Goal: Task Accomplishment & Management: Manage account settings

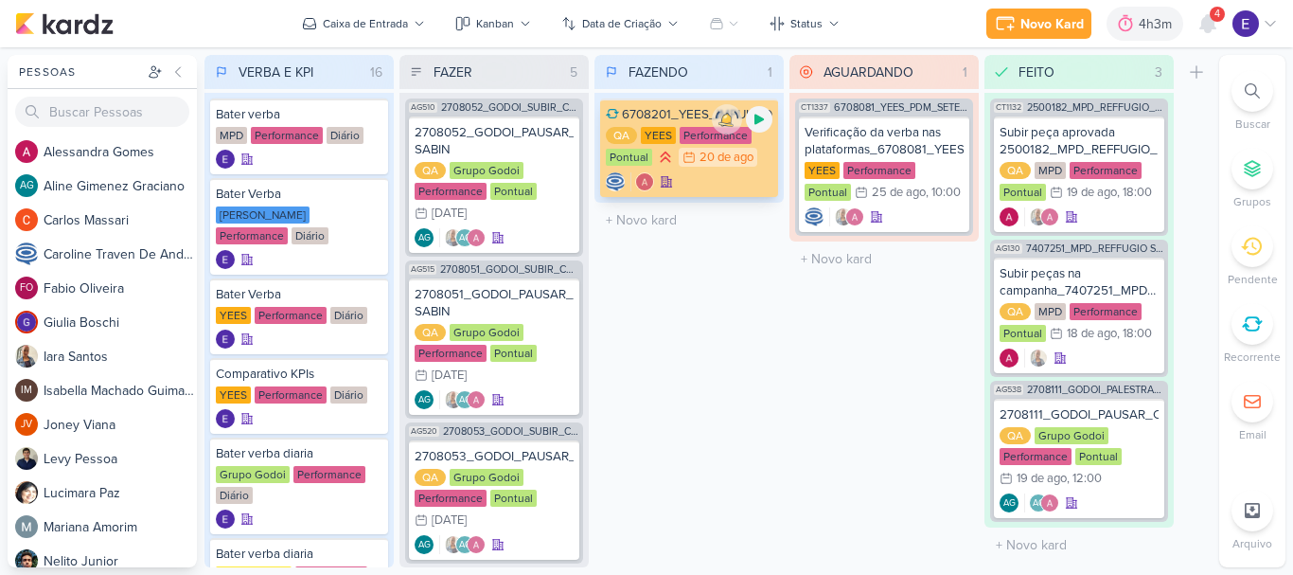
click at [759, 122] on icon at bounding box center [759, 120] width 9 height 10
click at [1215, 27] on icon at bounding box center [1207, 23] width 15 height 17
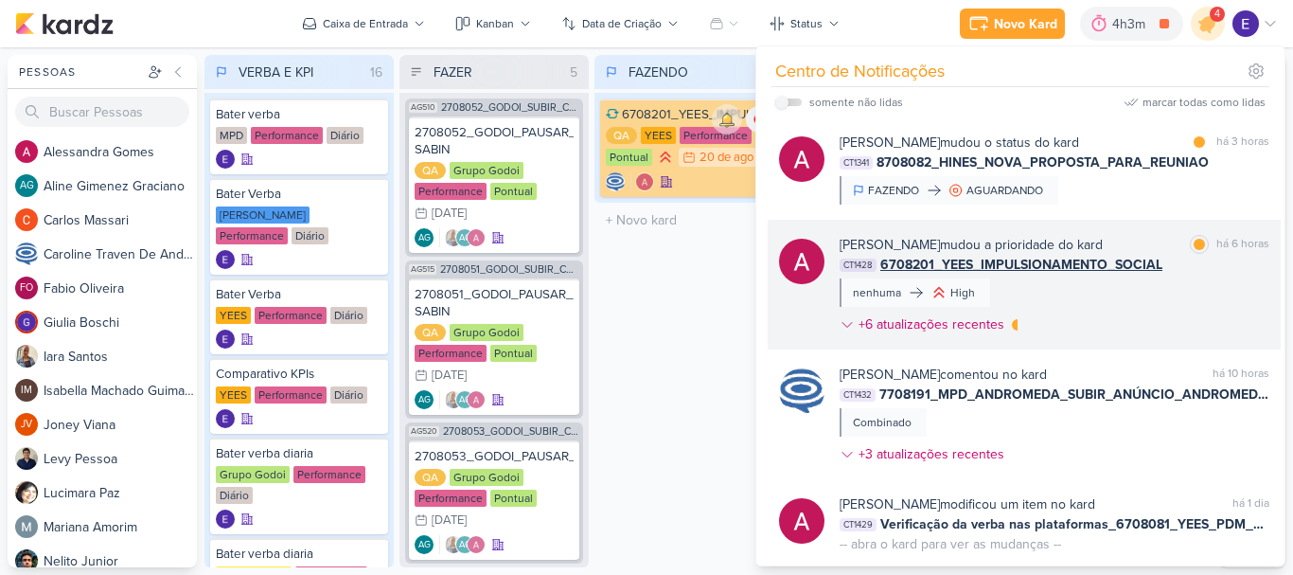
click at [1244, 257] on div "CT1428 6708201_YEES_IMPULSIONAMENTO_SOCIAL" at bounding box center [1055, 265] width 430 height 20
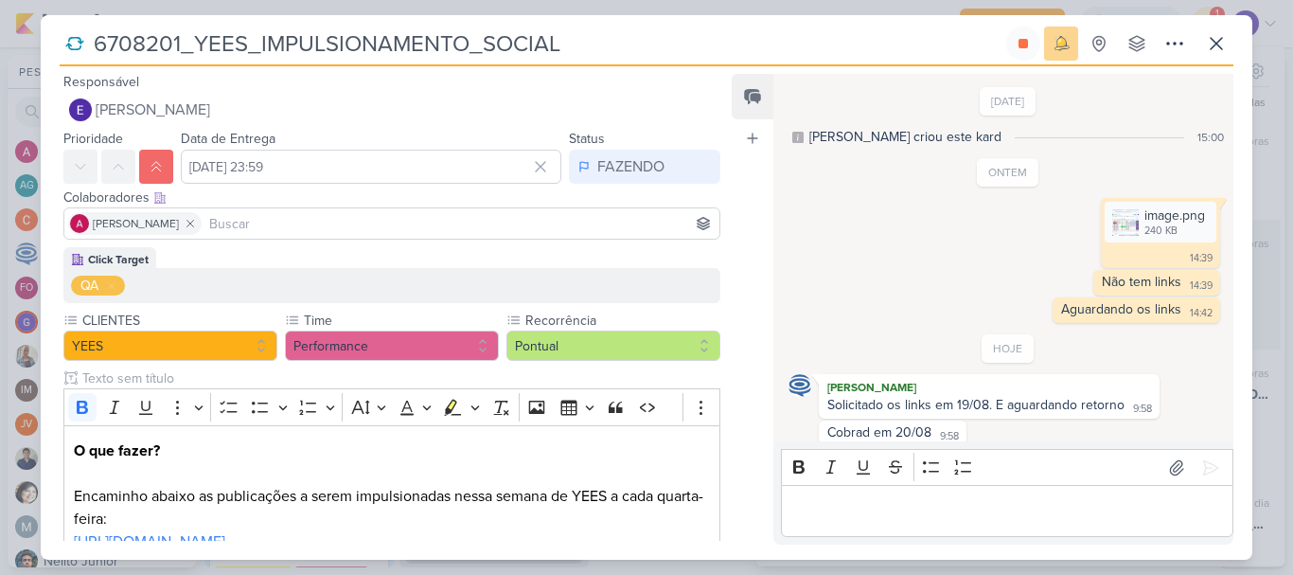
scroll to position [72, 0]
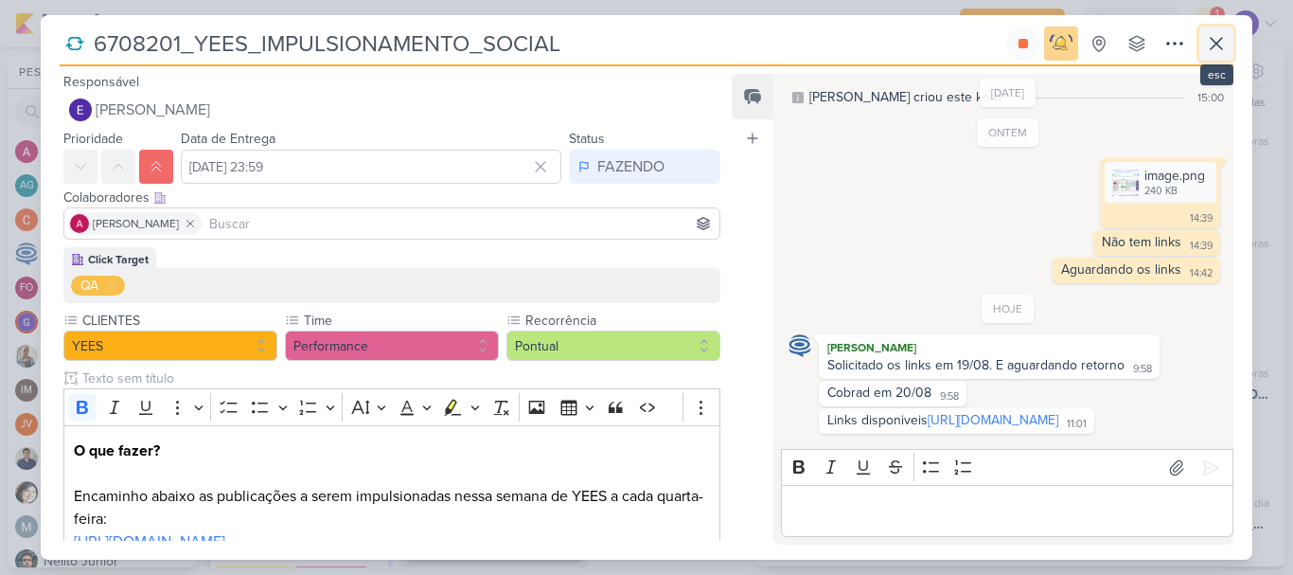
click at [1221, 43] on icon at bounding box center [1216, 43] width 23 height 23
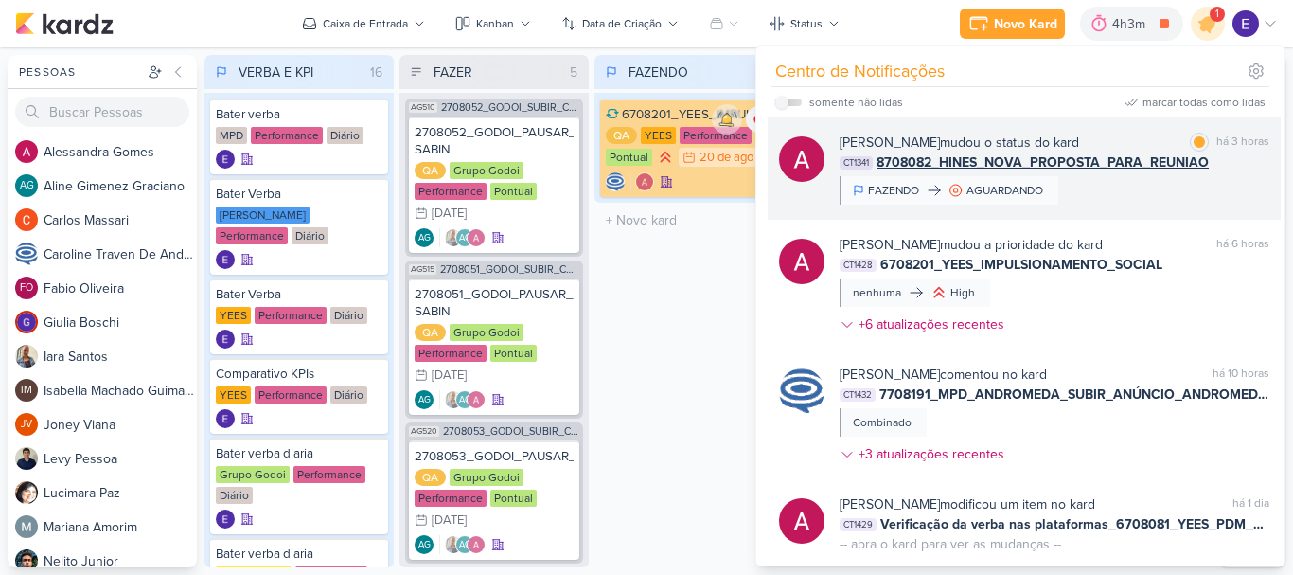
click at [1229, 163] on div "CT1341 8708082_HINES_NOVA_PROPOSTA_PARA_REUNIAO" at bounding box center [1055, 162] width 430 height 20
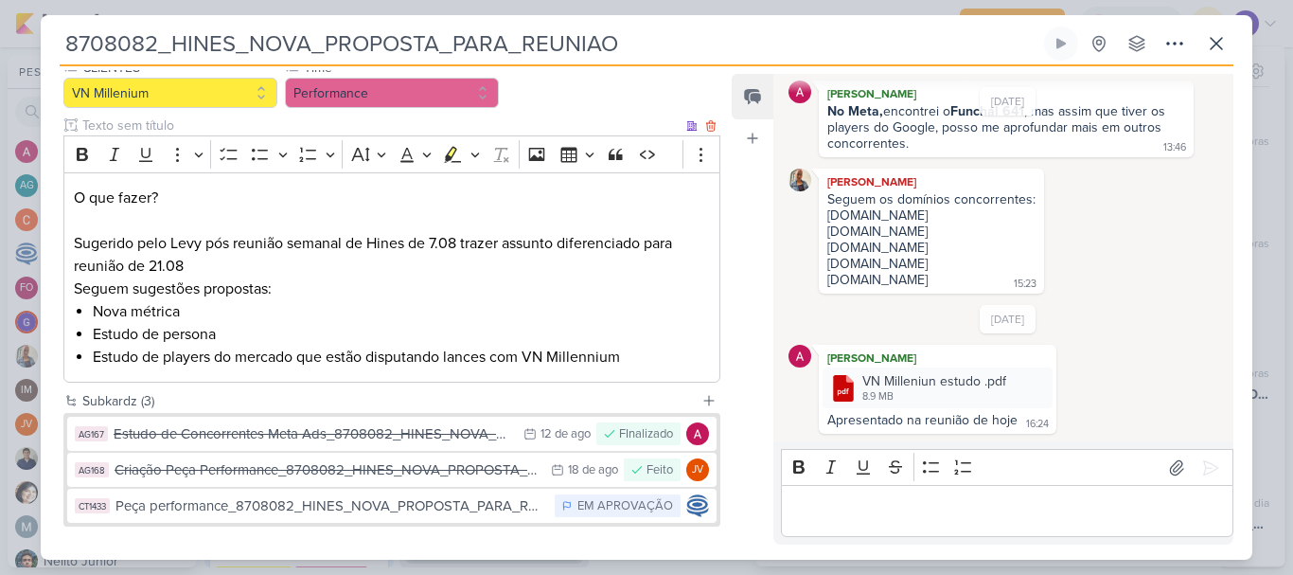
scroll to position [280, 0]
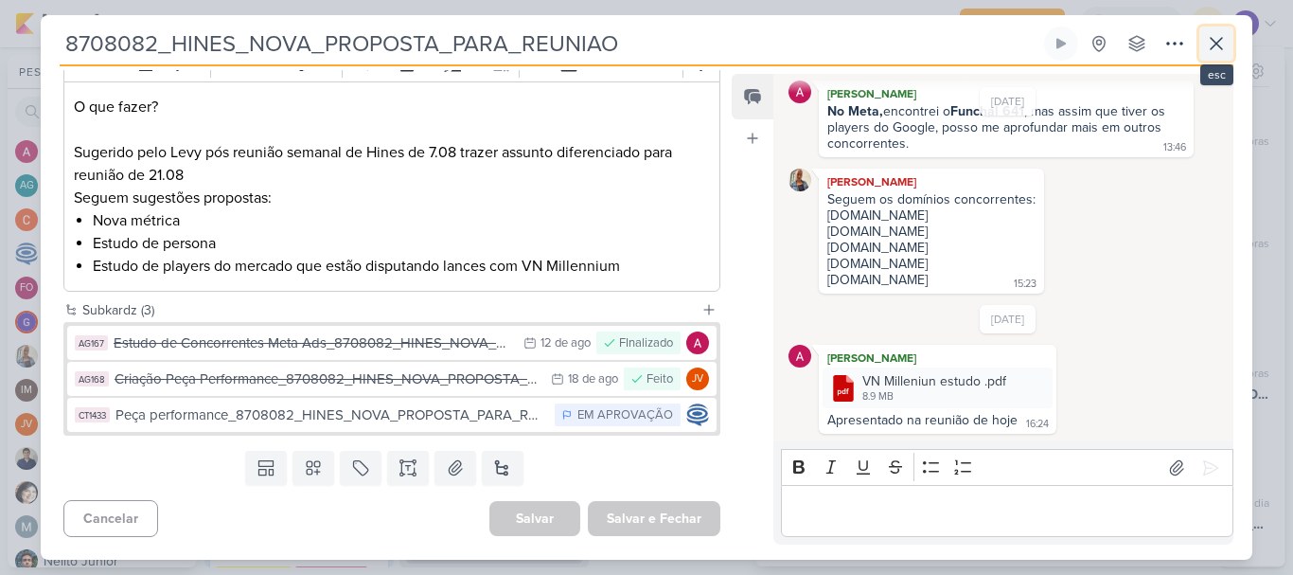
click at [1230, 32] on button at bounding box center [1216, 44] width 34 height 34
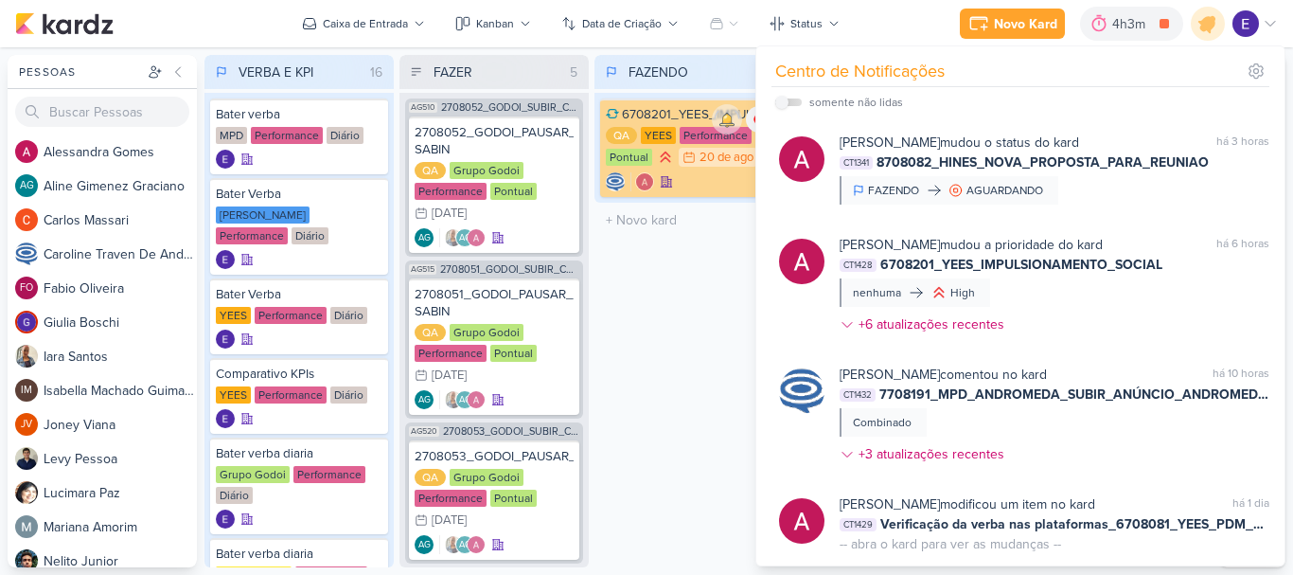
click at [692, 315] on div "FAZENDO 1 Mover Para Esquerda Mover Para Direita [GEOGRAPHIC_DATA] 6708201_YEES…" at bounding box center [689, 311] width 189 height 512
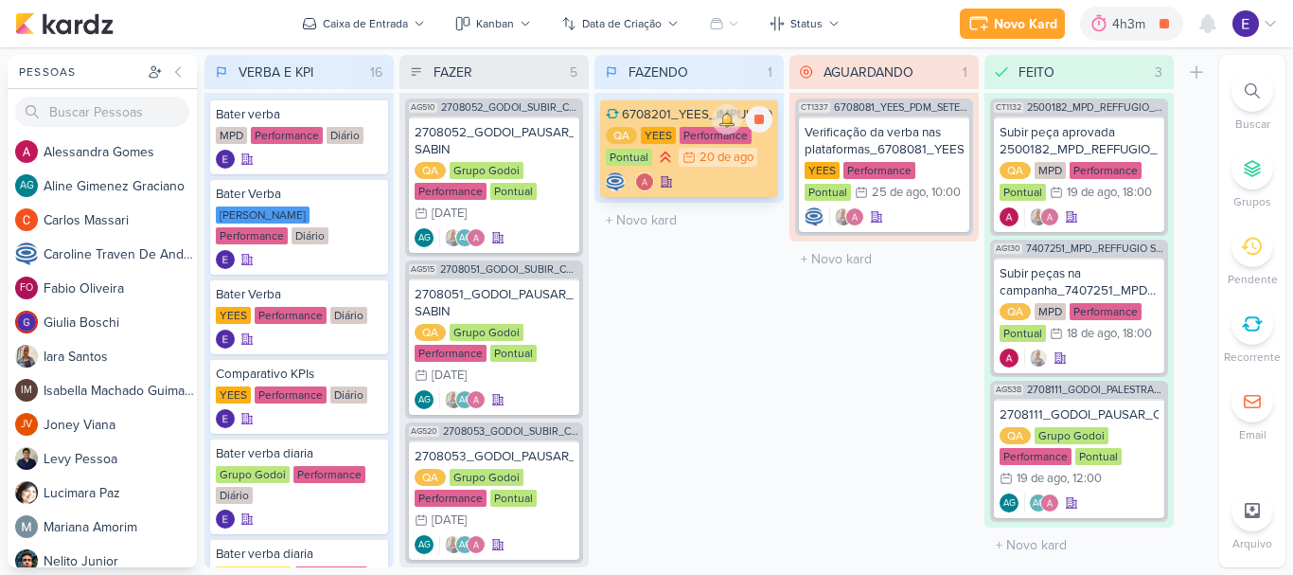
click at [732, 165] on div "20/8 20 de ago" at bounding box center [718, 157] width 79 height 19
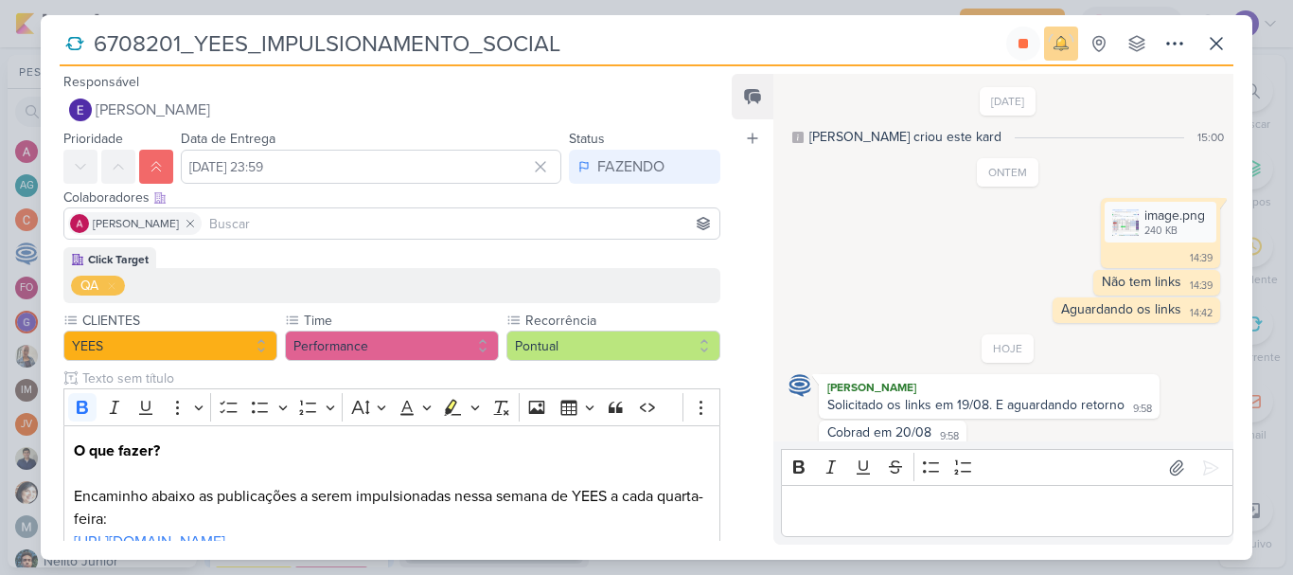
scroll to position [72, 0]
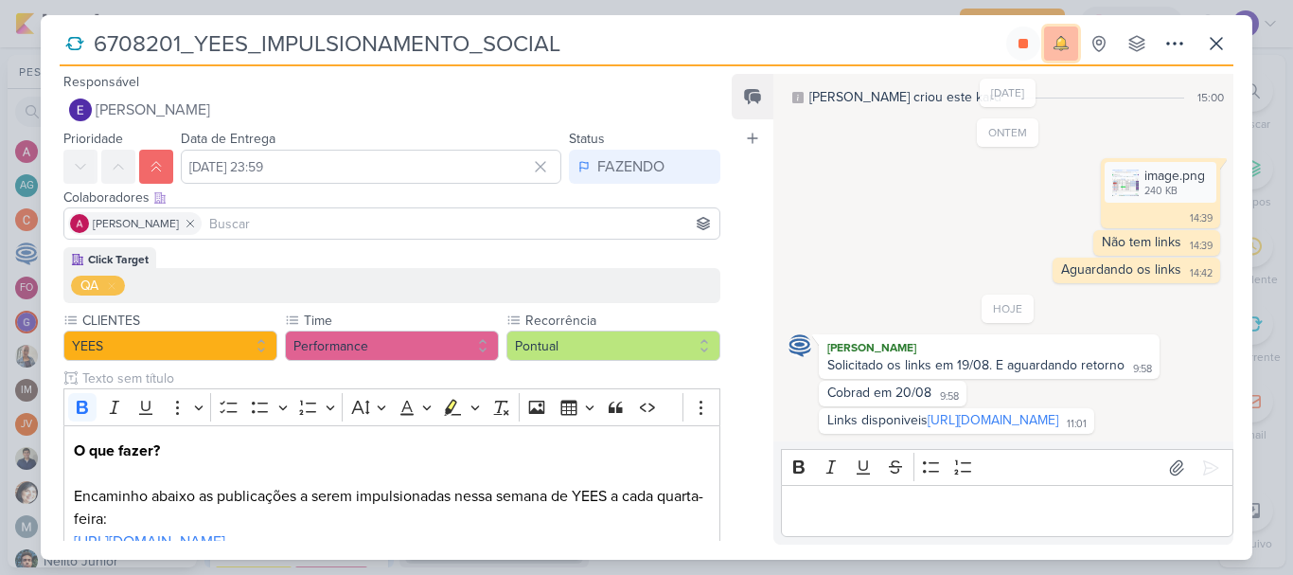
click at [1063, 58] on button at bounding box center [1061, 44] width 34 height 34
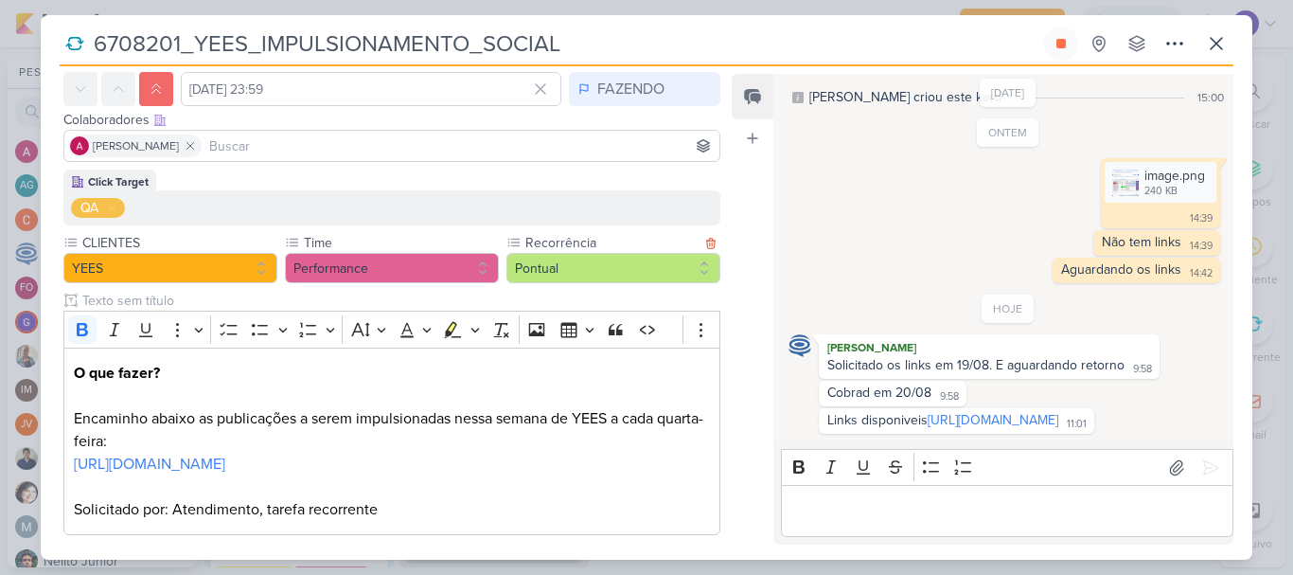
scroll to position [200, 0]
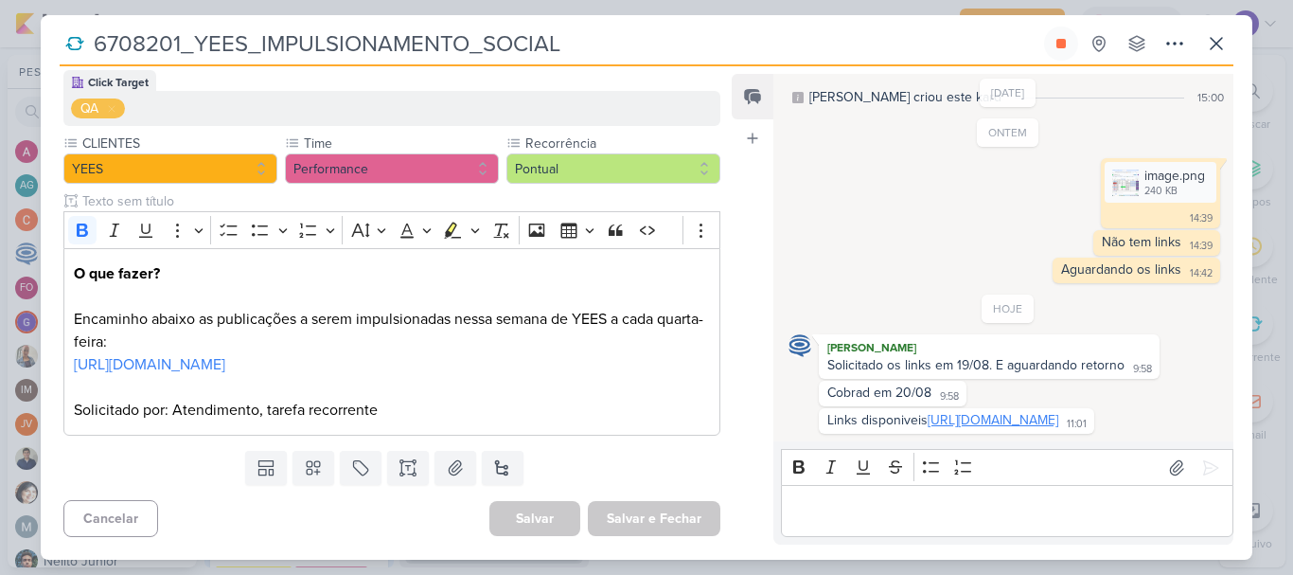
click at [1050, 412] on link "[URL][DOMAIN_NAME]" at bounding box center [993, 420] width 131 height 16
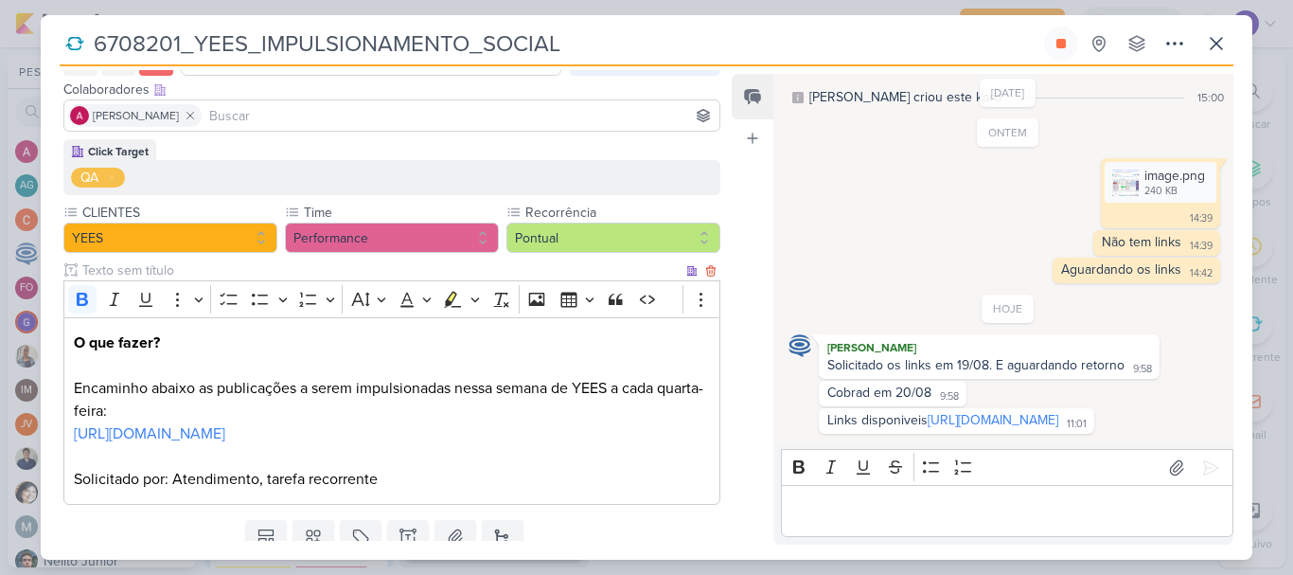
scroll to position [0, 0]
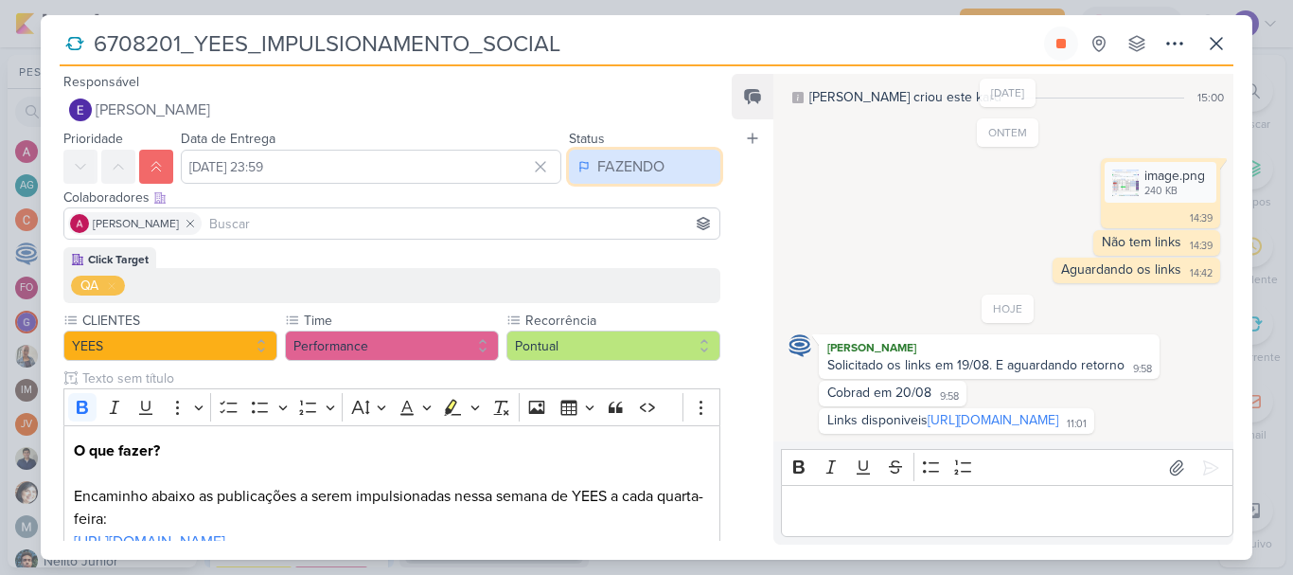
click at [616, 173] on div "FAZENDO" at bounding box center [630, 166] width 67 height 23
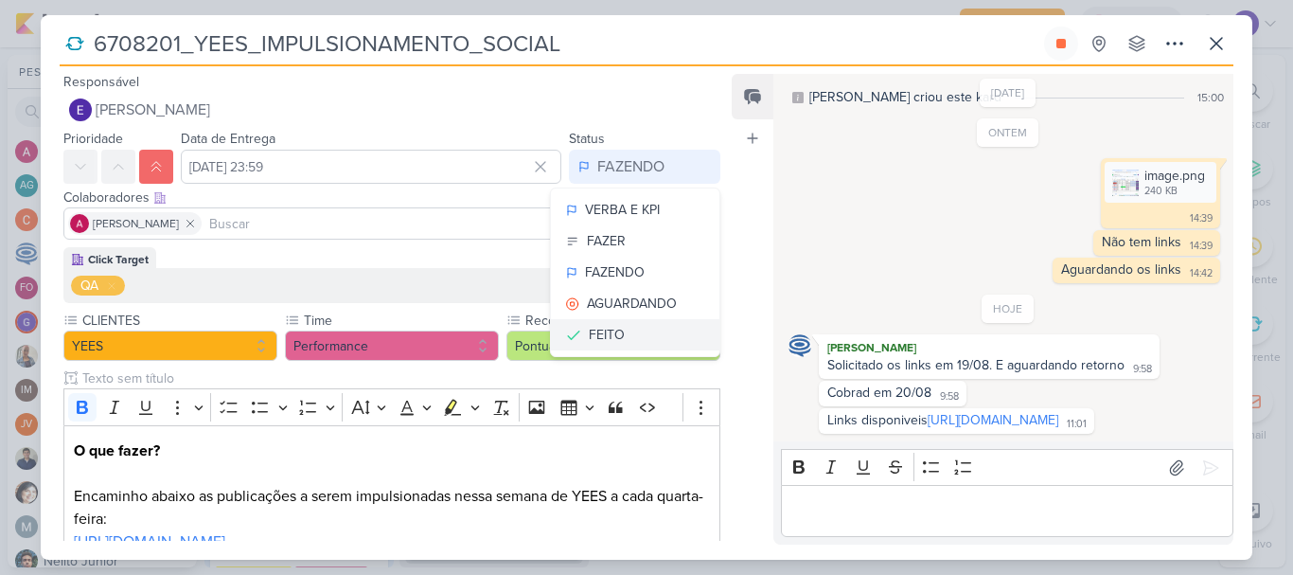
click at [617, 335] on button "FEITO" at bounding box center [635, 334] width 169 height 31
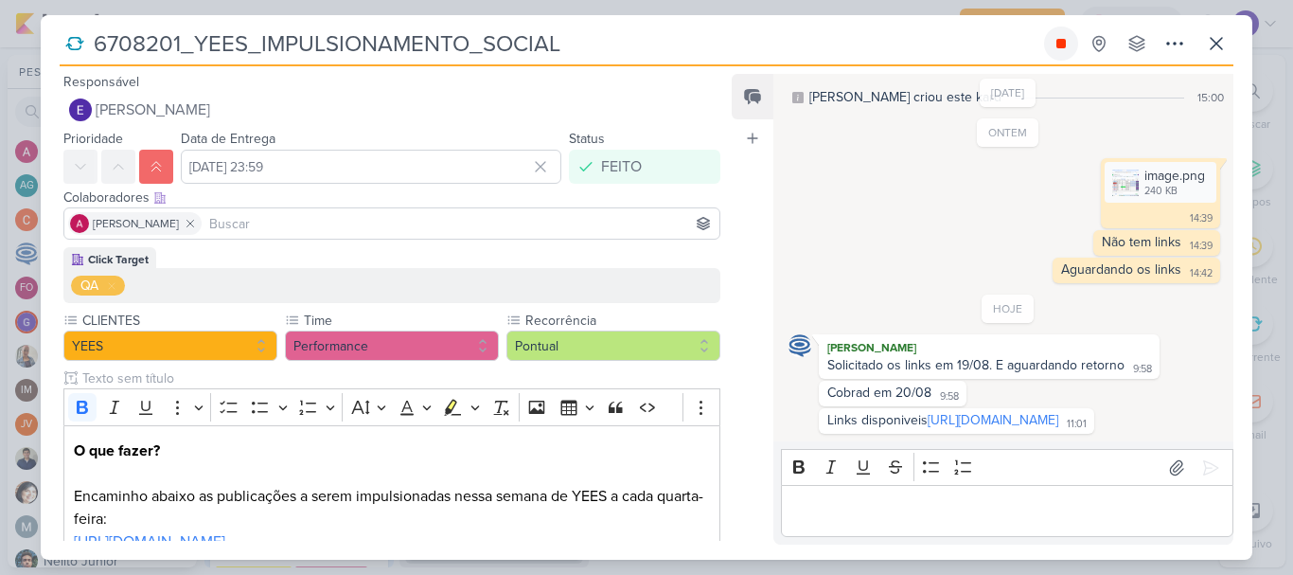
click at [1062, 56] on button at bounding box center [1061, 44] width 34 height 34
click at [920, 489] on div "Editor editing area: main" at bounding box center [1007, 511] width 453 height 52
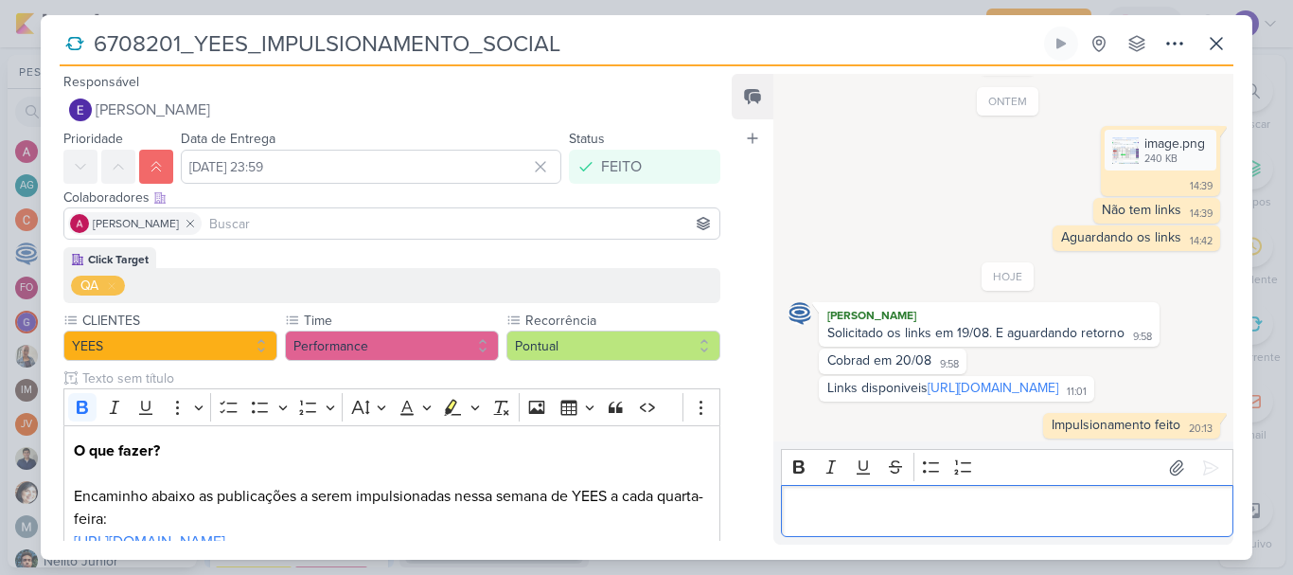
scroll to position [109, 0]
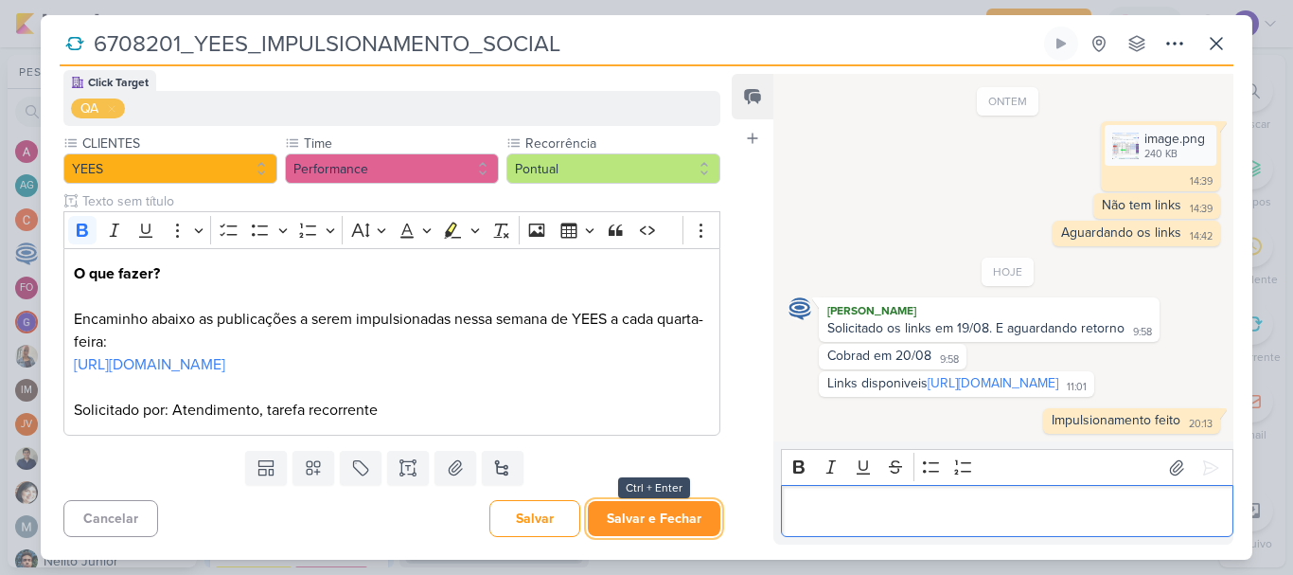
click at [656, 530] on button "Salvar e Fechar" at bounding box center [654, 518] width 133 height 35
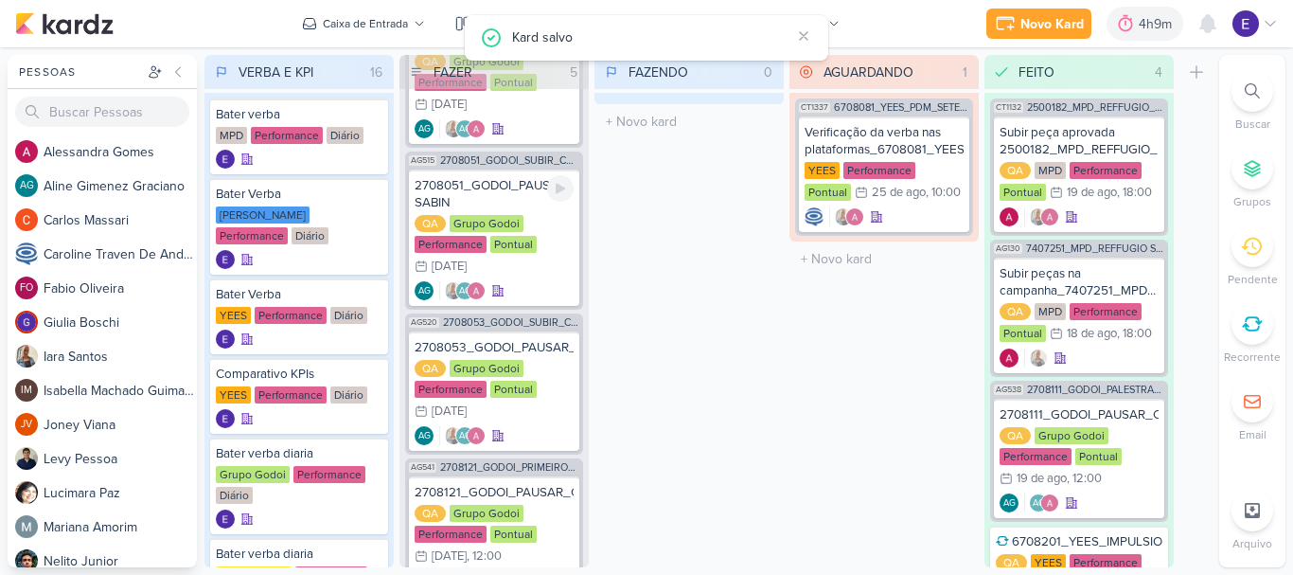
scroll to position [292, 0]
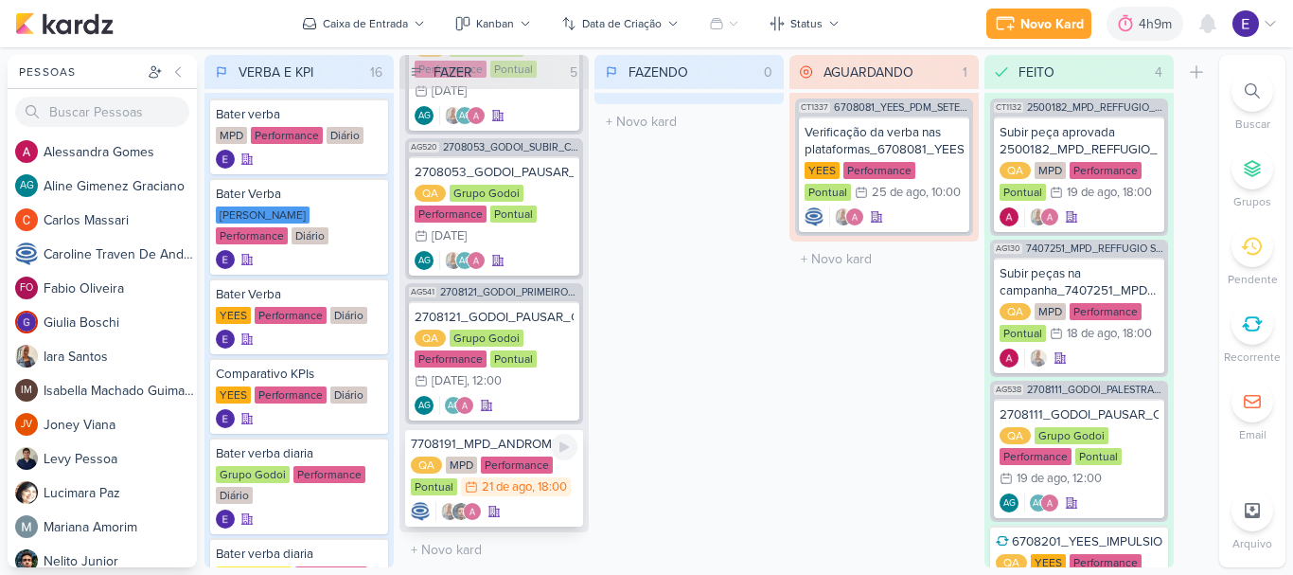
click at [553, 502] on div at bounding box center [494, 511] width 167 height 19
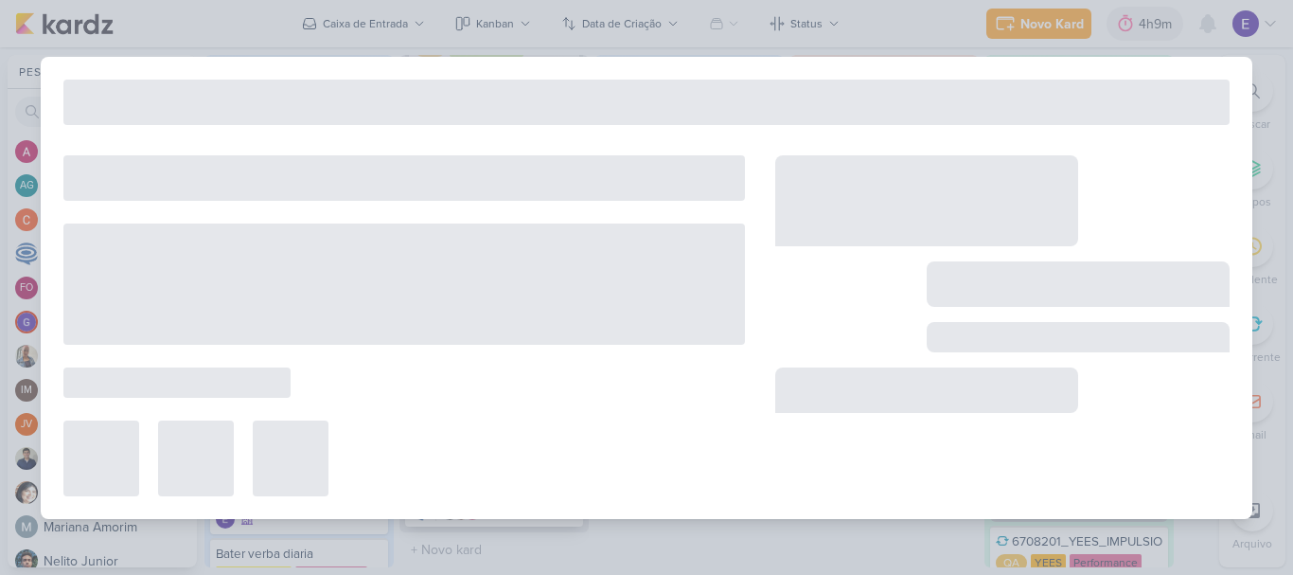
type input "7708191_MPD_ANDROMEDA_SUBIR_ANÚNCIO_ANDROMEDA_FESTIVAL"
type input "[DATE] 18:00"
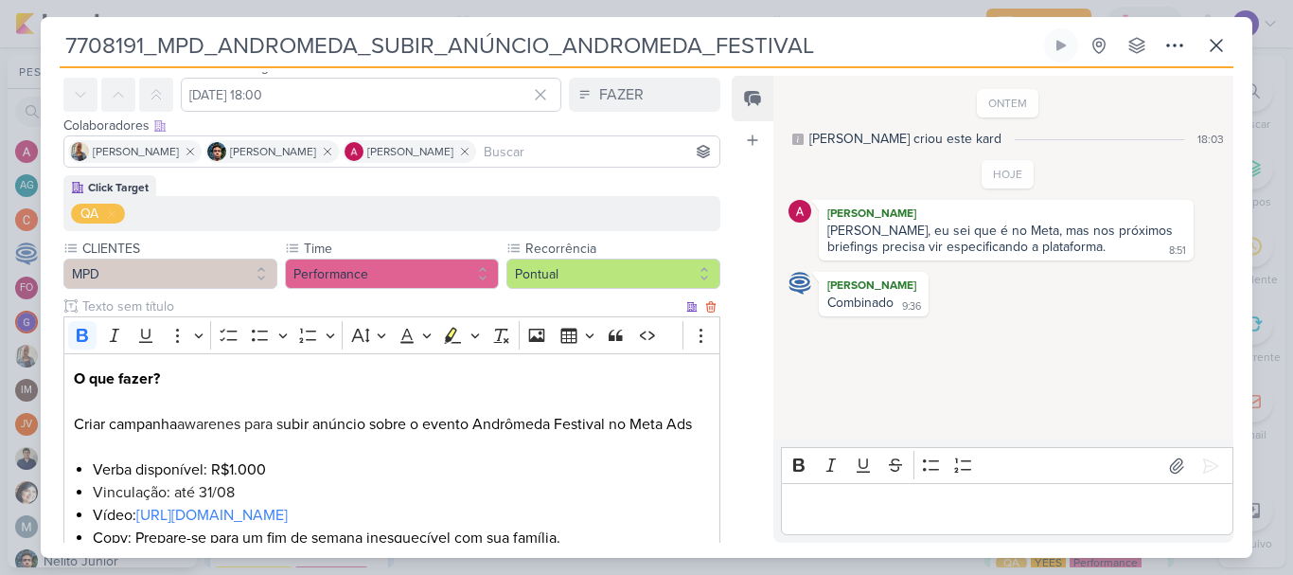
scroll to position [0, 0]
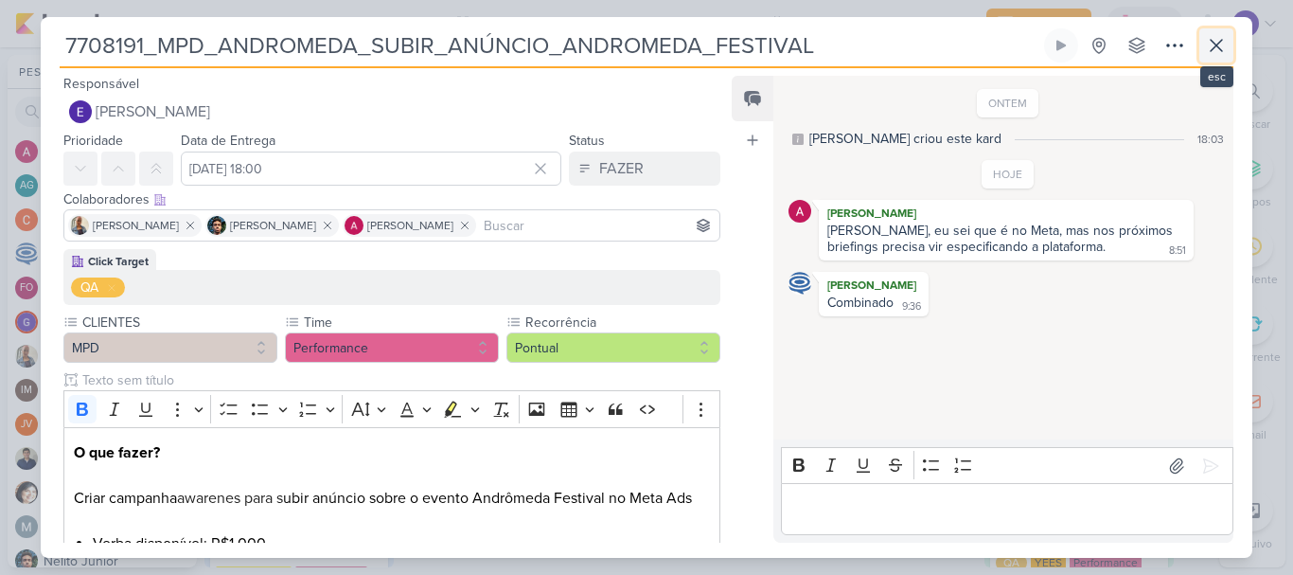
click at [1210, 53] on icon at bounding box center [1216, 45] width 23 height 23
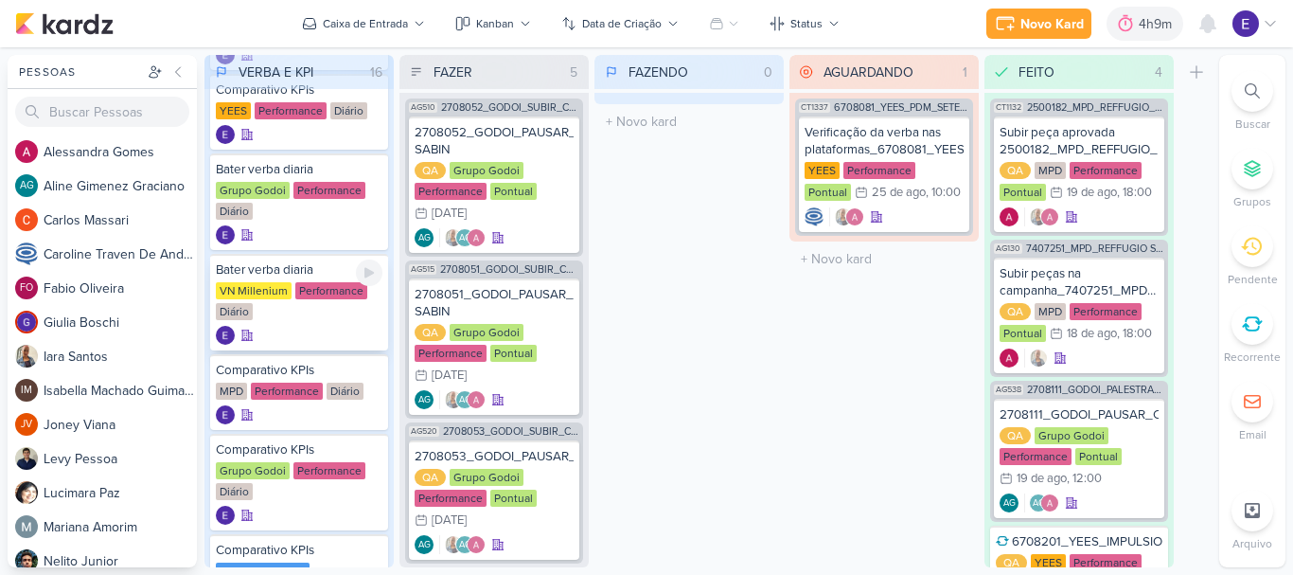
scroll to position [95, 0]
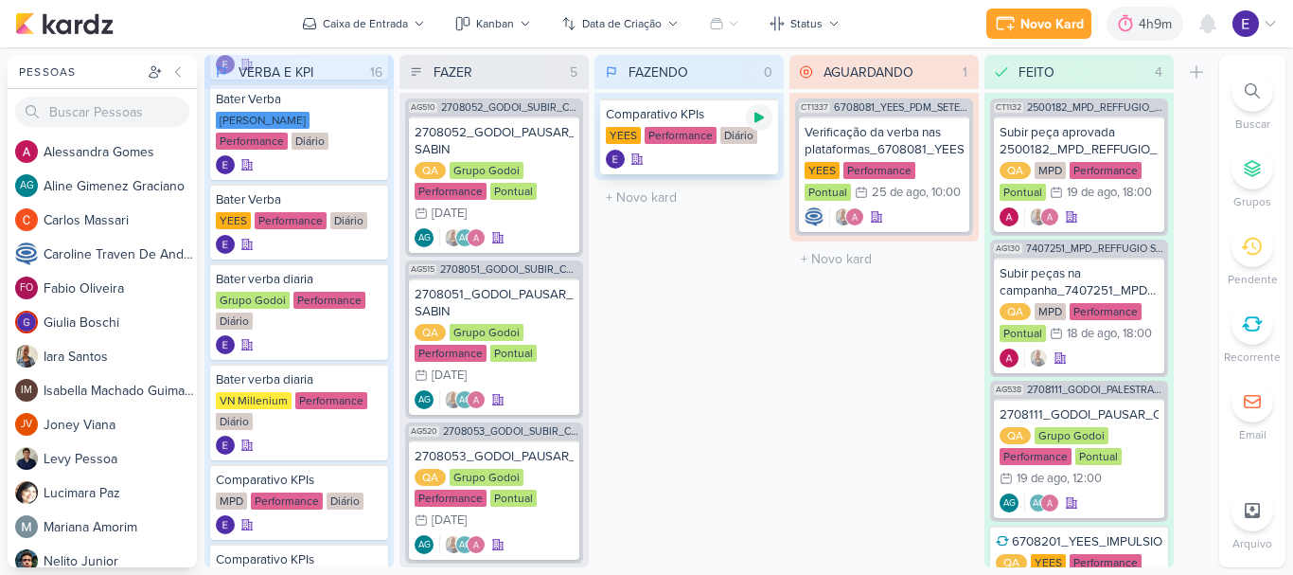
click at [760, 117] on icon at bounding box center [759, 118] width 9 height 10
click at [738, 151] on div at bounding box center [689, 159] width 167 height 19
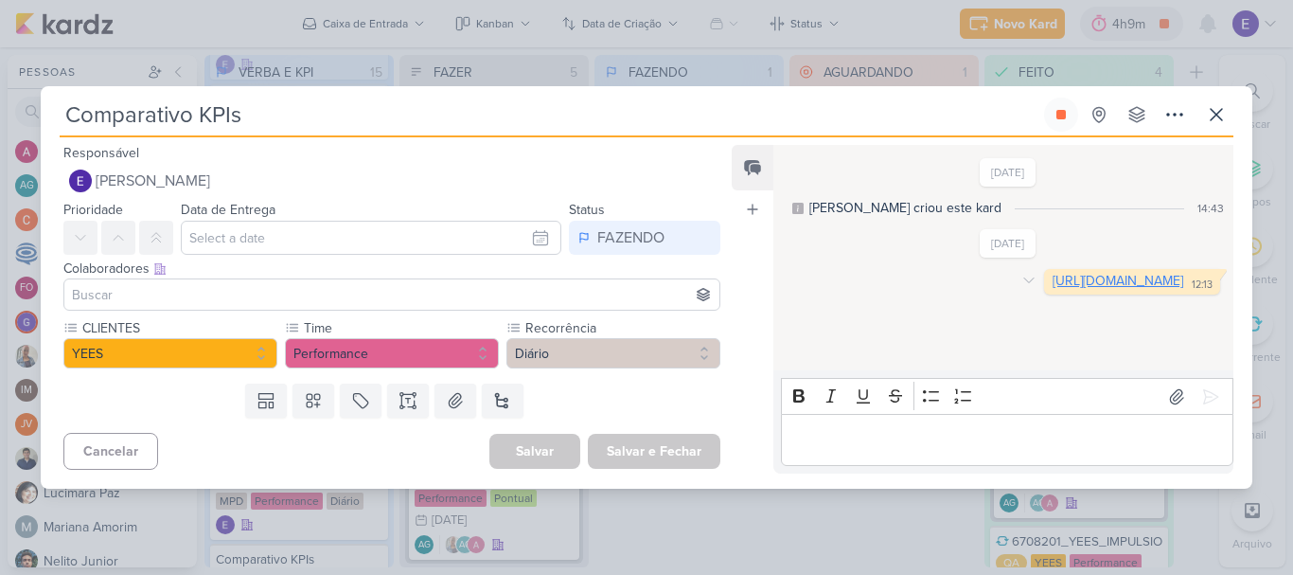
click at [1053, 289] on link "[URL][DOMAIN_NAME]" at bounding box center [1118, 281] width 131 height 16
click at [1207, 121] on icon at bounding box center [1216, 114] width 23 height 23
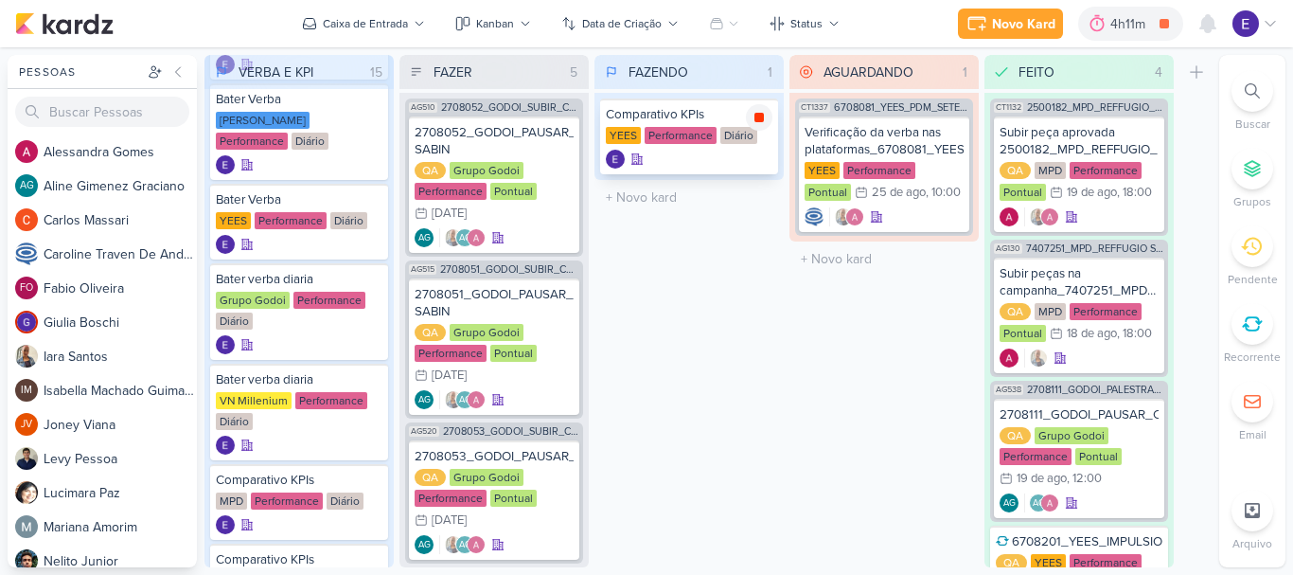
click at [761, 118] on icon at bounding box center [759, 117] width 9 height 9
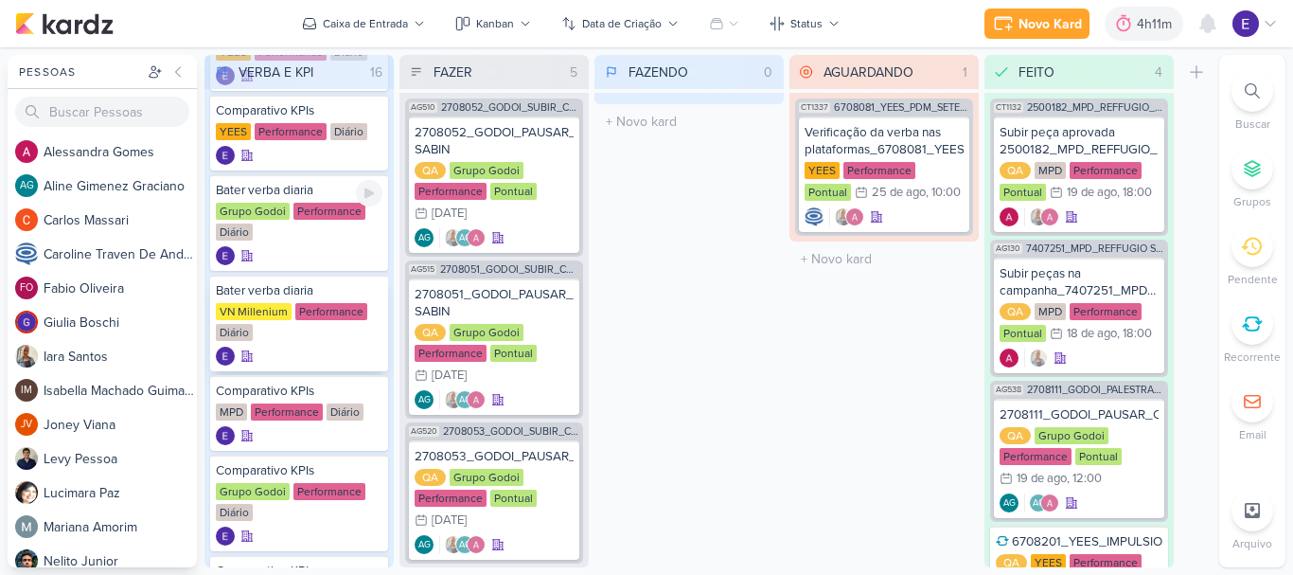
scroll to position [284, 0]
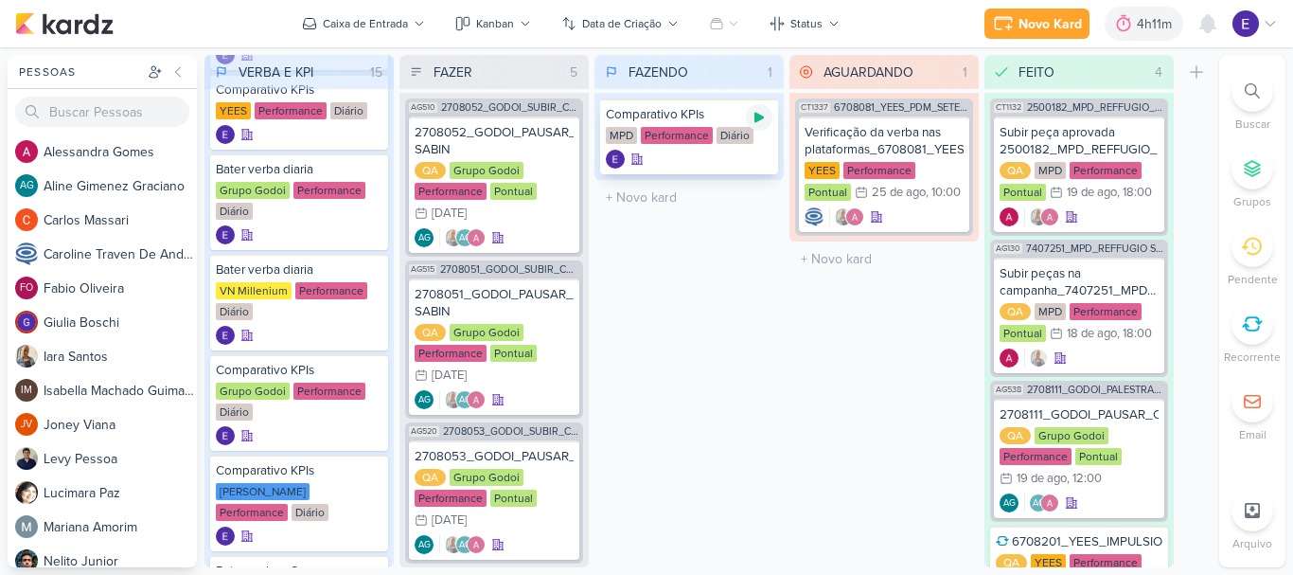
click at [753, 119] on icon at bounding box center [759, 117] width 15 height 15
click at [666, 140] on div "Performance" at bounding box center [677, 135] width 72 height 17
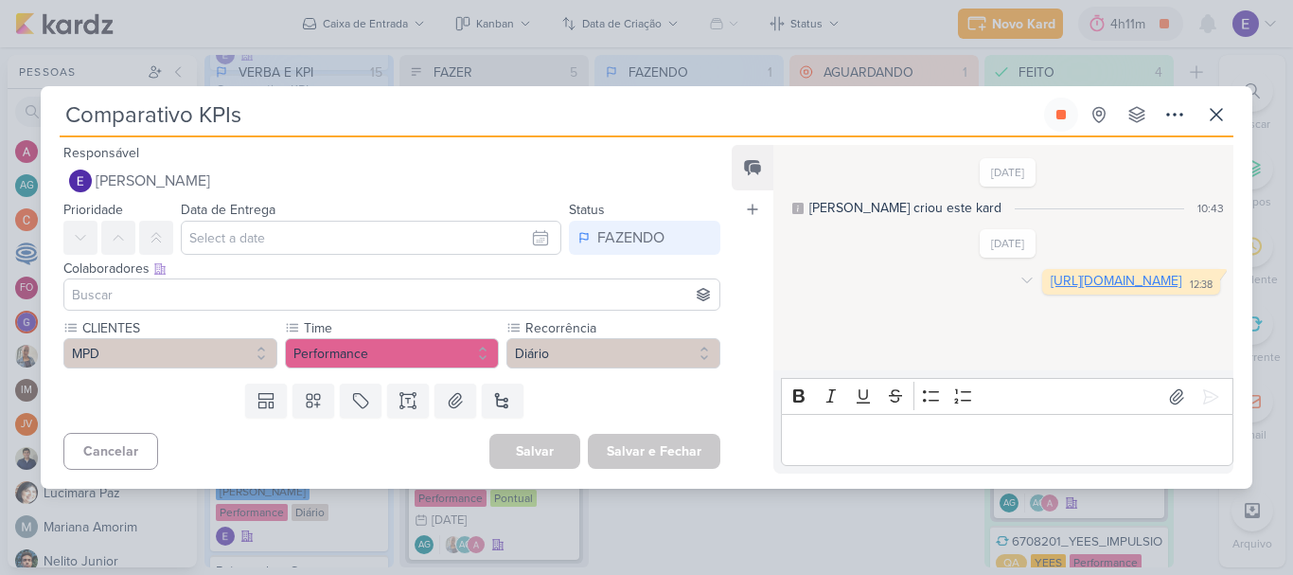
click at [1051, 289] on link "[URL][DOMAIN_NAME]" at bounding box center [1116, 281] width 131 height 16
click at [1062, 121] on icon at bounding box center [1061, 114] width 15 height 15
click at [1206, 112] on icon at bounding box center [1216, 114] width 23 height 23
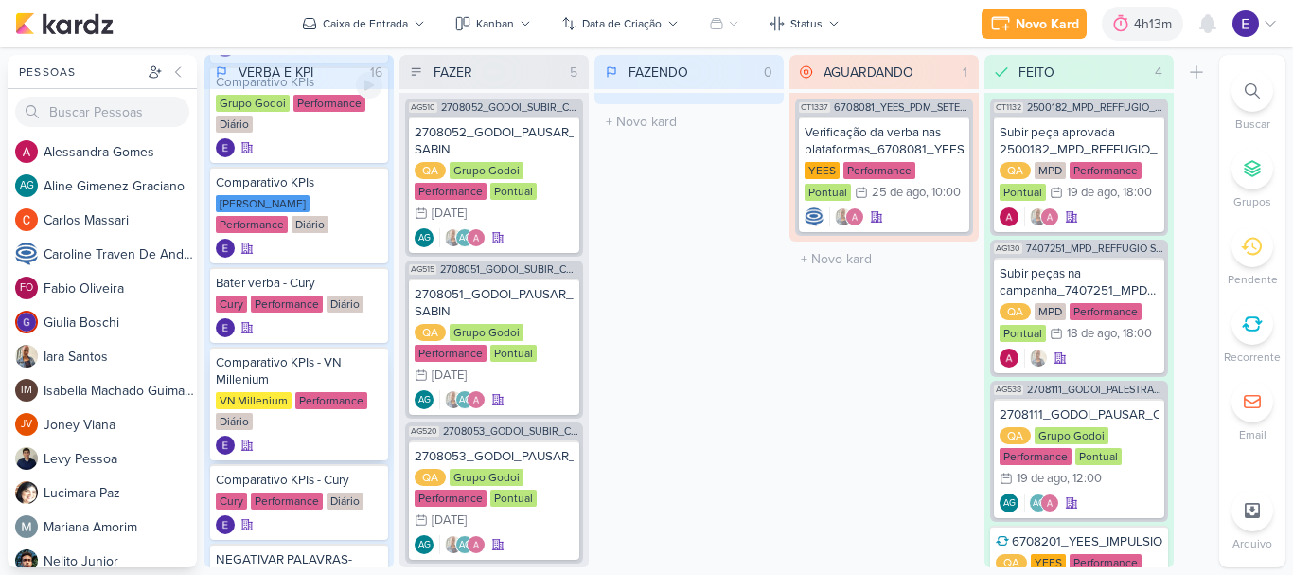
scroll to position [663, 0]
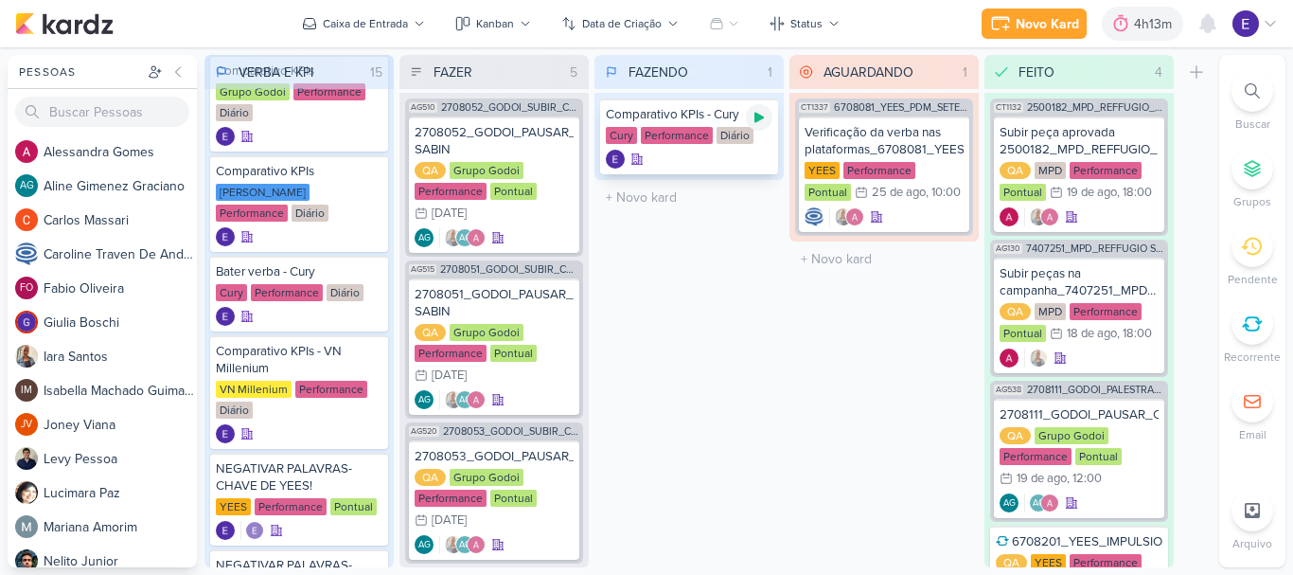
click at [758, 114] on icon at bounding box center [759, 118] width 9 height 10
click at [704, 153] on div at bounding box center [689, 159] width 167 height 19
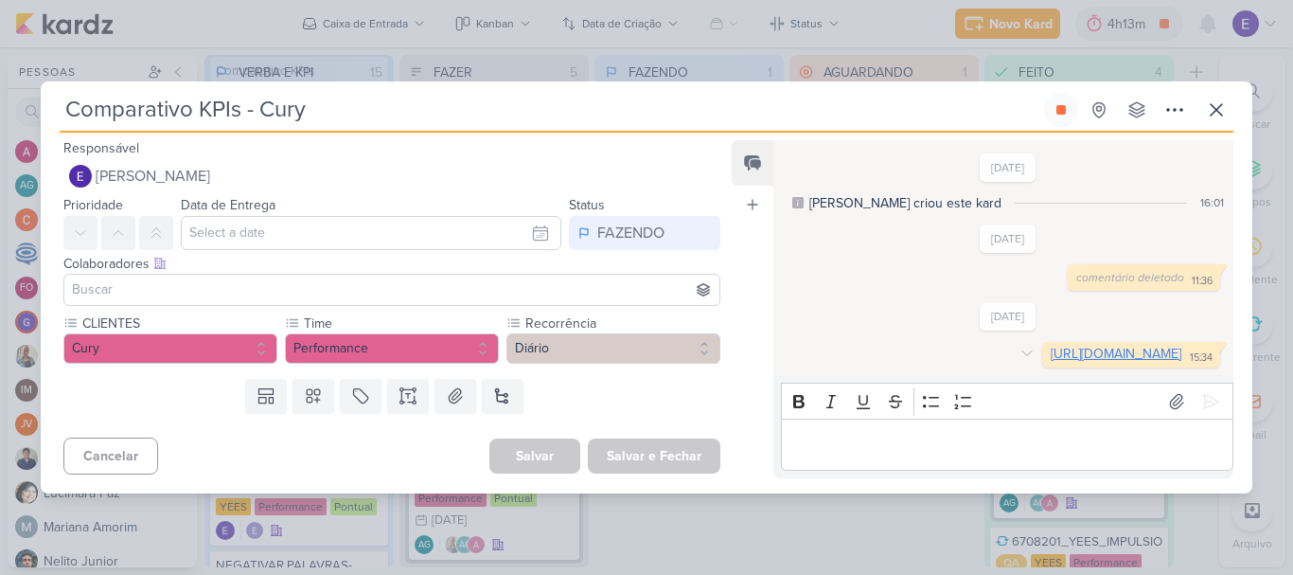
click at [1051, 351] on link "[URL][DOMAIN_NAME]" at bounding box center [1116, 354] width 131 height 16
click at [1047, 97] on button at bounding box center [1061, 110] width 34 height 34
click at [1213, 98] on icon at bounding box center [1216, 109] width 23 height 23
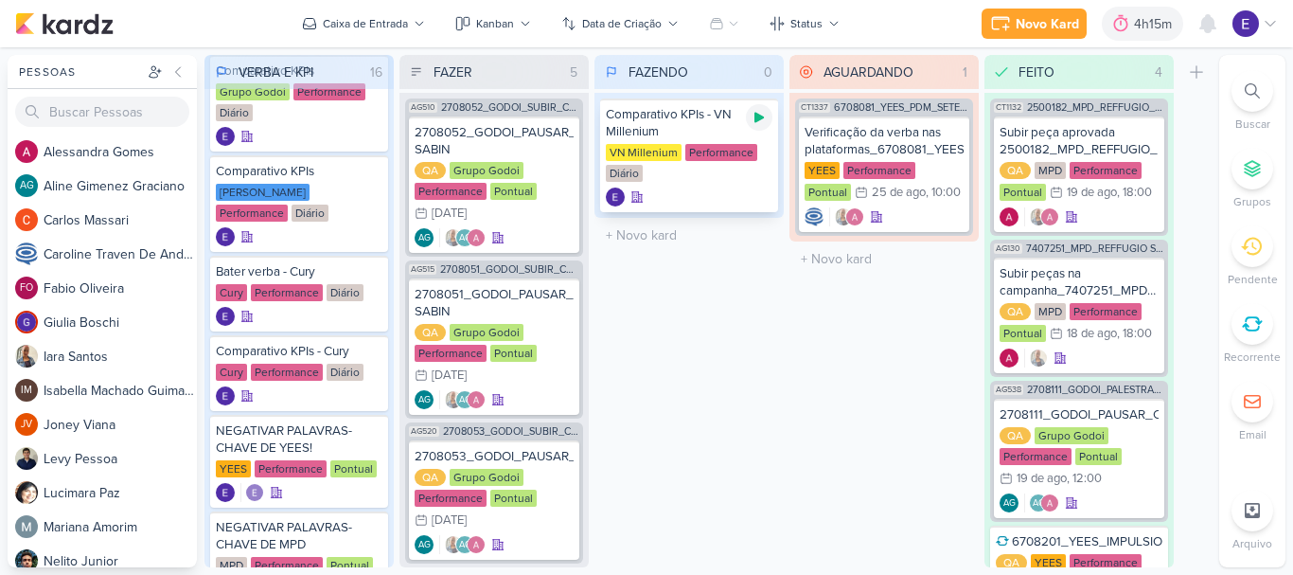
click at [766, 114] on icon at bounding box center [759, 117] width 15 height 15
click at [755, 168] on div "VN Millenium Performance Diário" at bounding box center [689, 164] width 167 height 40
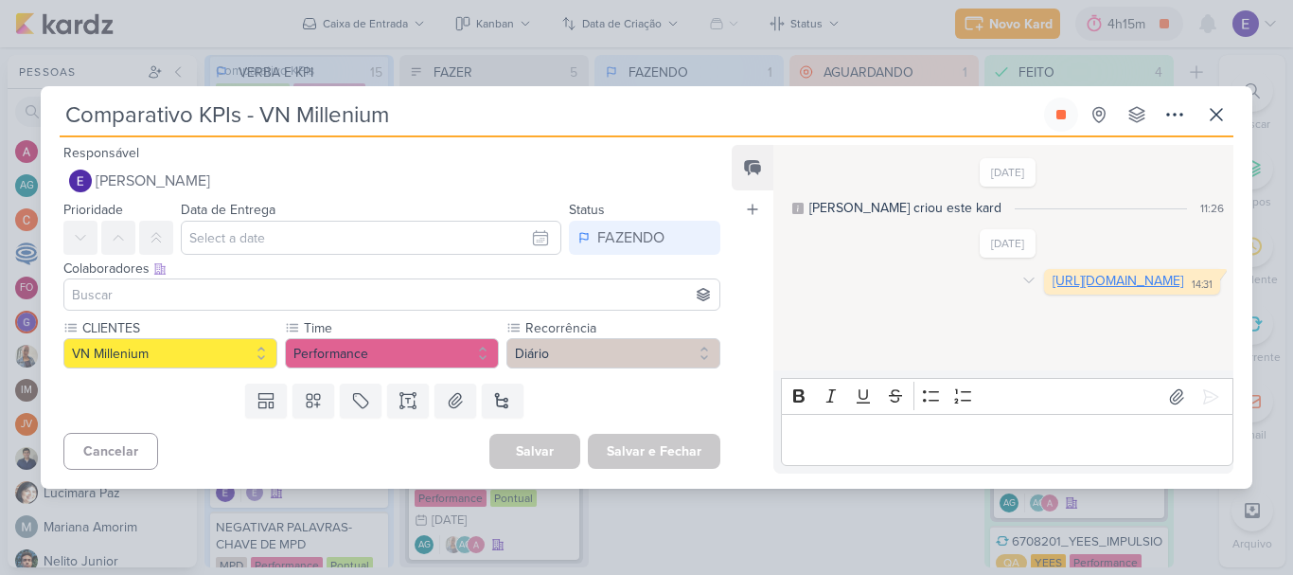
click at [1053, 289] on link "[URL][DOMAIN_NAME]" at bounding box center [1118, 281] width 131 height 16
click at [1062, 115] on icon at bounding box center [1061, 114] width 9 height 9
click at [1216, 120] on icon at bounding box center [1216, 114] width 23 height 23
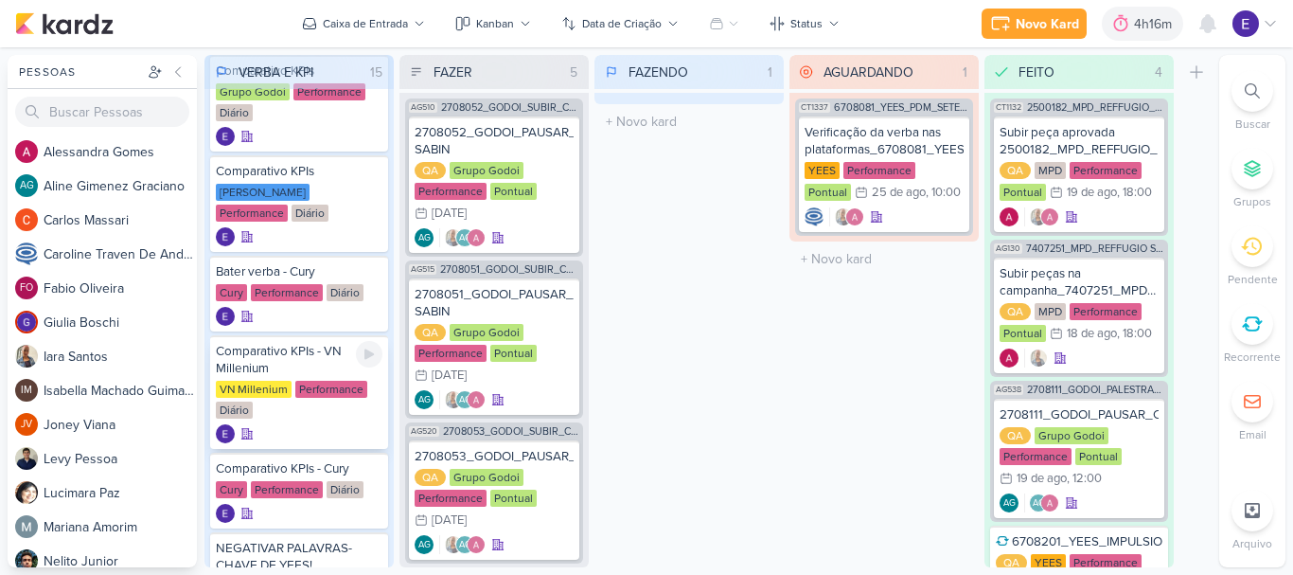
scroll to position [568, 0]
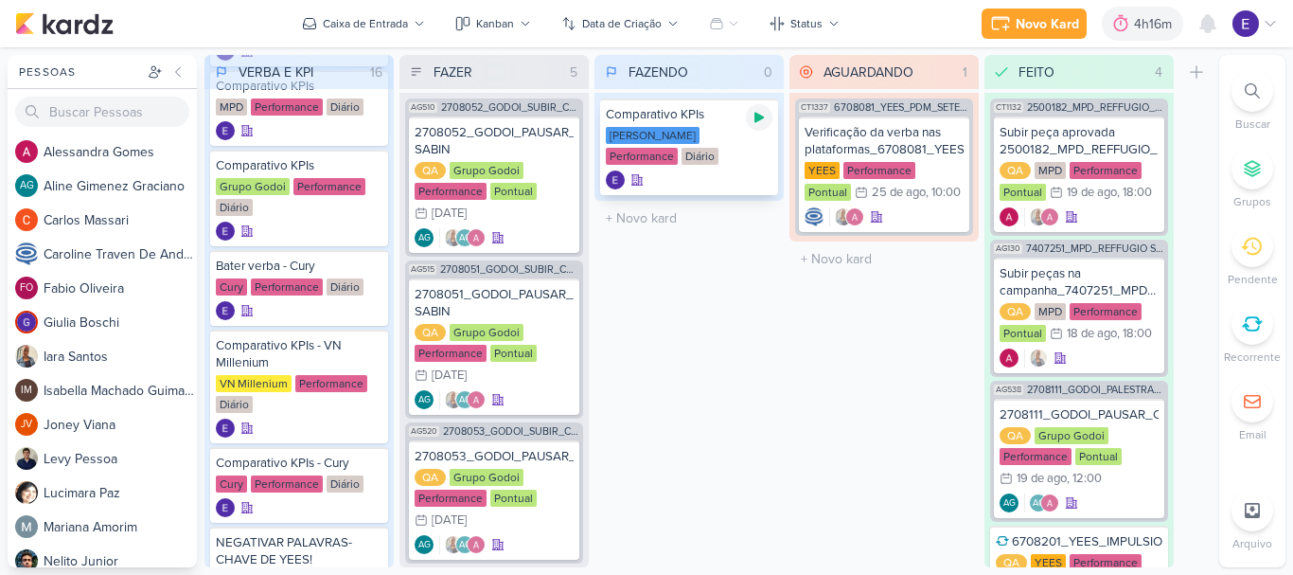
click at [755, 120] on icon at bounding box center [759, 118] width 9 height 10
click at [748, 162] on div "[PERSON_NAME] Performance Diário" at bounding box center [689, 147] width 167 height 40
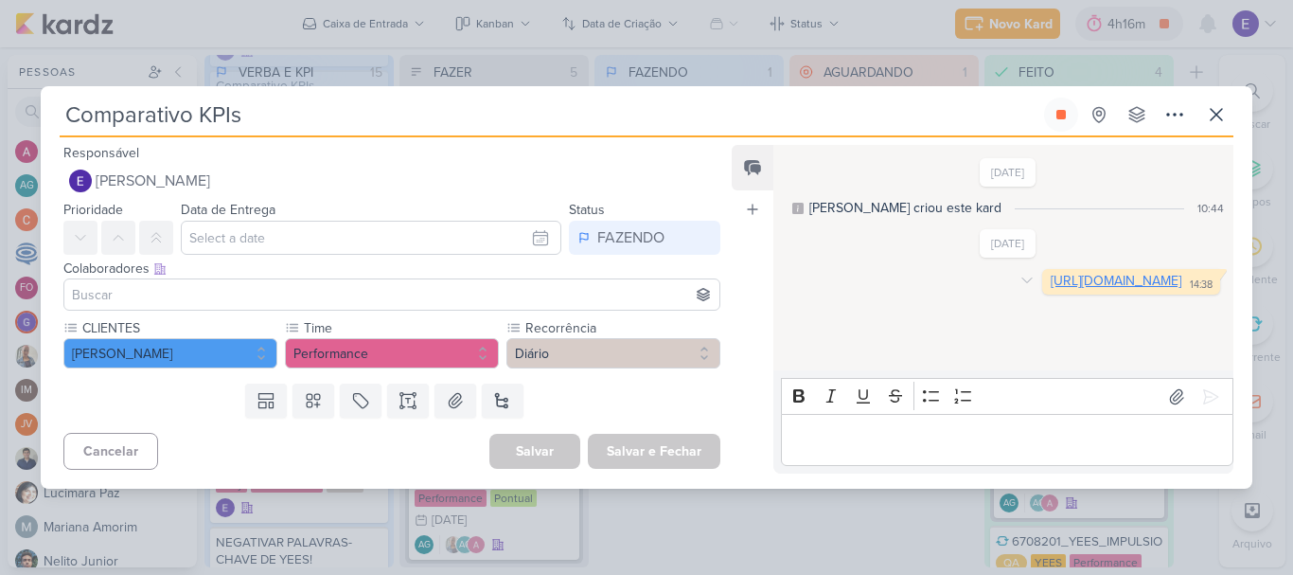
click at [1051, 288] on link "[URL][DOMAIN_NAME]" at bounding box center [1116, 281] width 131 height 16
drag, startPoint x: 1051, startPoint y: 115, endPoint x: 1106, endPoint y: 121, distance: 55.3
click at [1052, 115] on button at bounding box center [1061, 115] width 34 height 34
click at [1224, 114] on icon at bounding box center [1216, 114] width 23 height 23
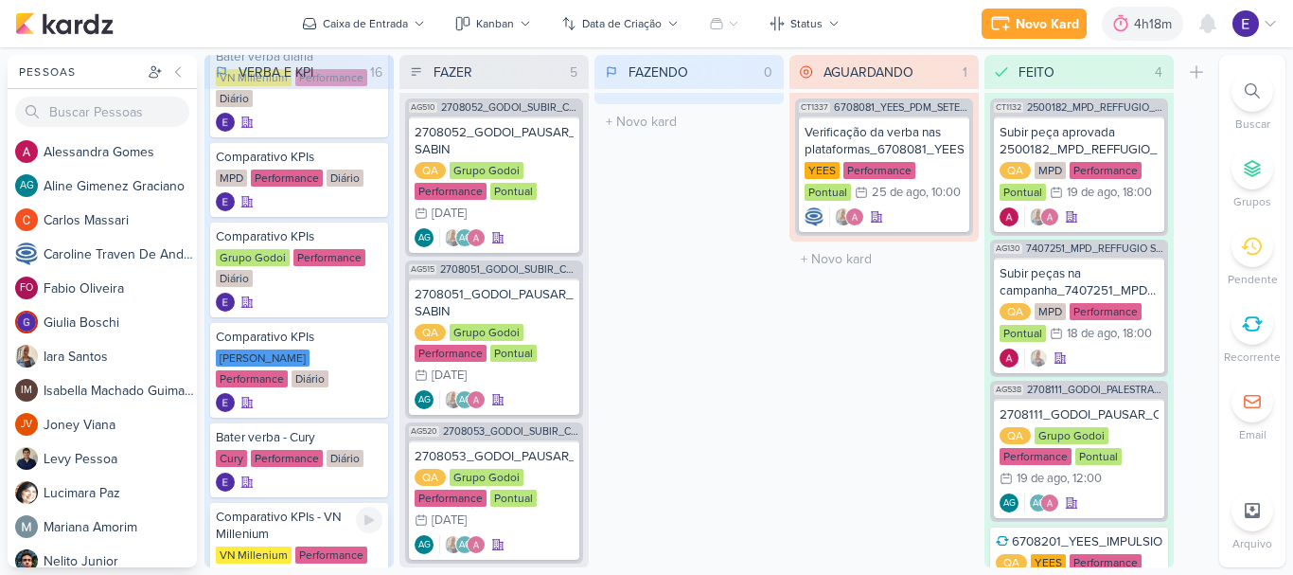
scroll to position [473, 0]
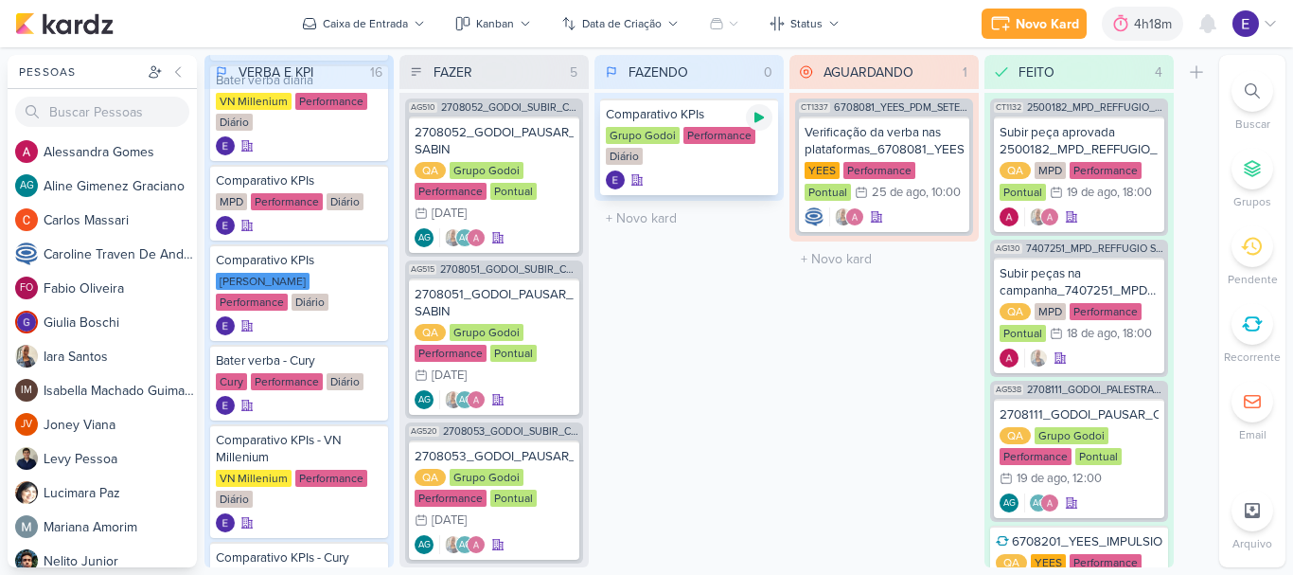
click at [756, 115] on icon at bounding box center [759, 118] width 9 height 10
click at [754, 154] on div "Grupo Godoi Performance Diário" at bounding box center [689, 147] width 167 height 40
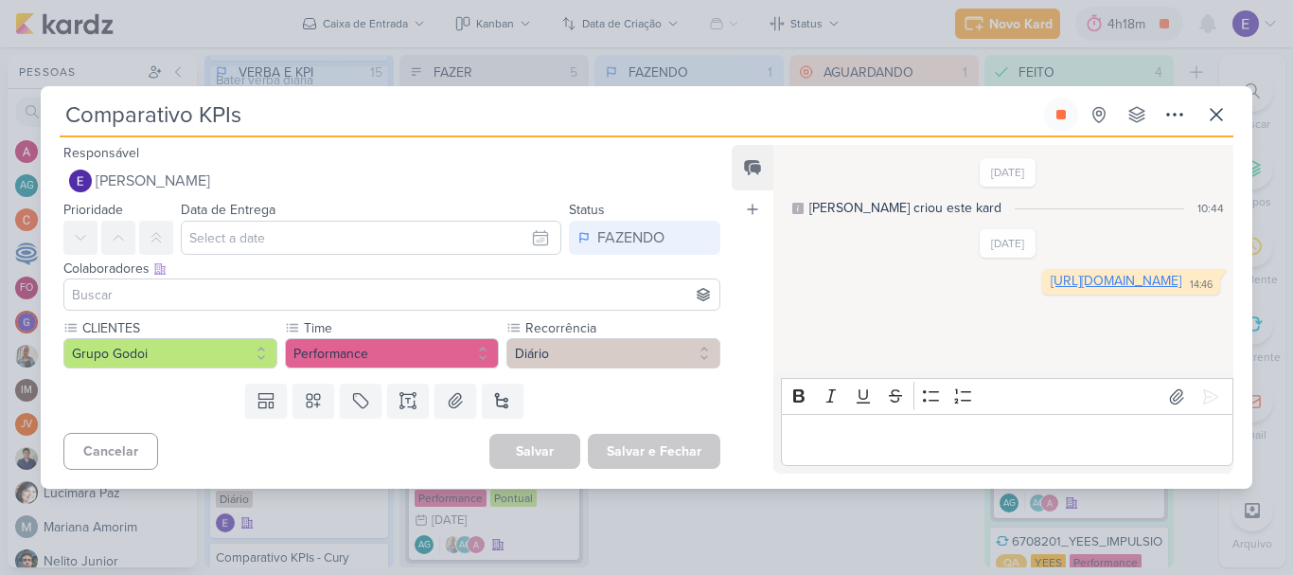
click at [1051, 289] on link "[URL][DOMAIN_NAME]" at bounding box center [1116, 281] width 131 height 16
click at [1066, 105] on button at bounding box center [1061, 115] width 34 height 34
click at [1209, 115] on icon at bounding box center [1216, 114] width 23 height 23
